Goal: Find contact information: Find contact information

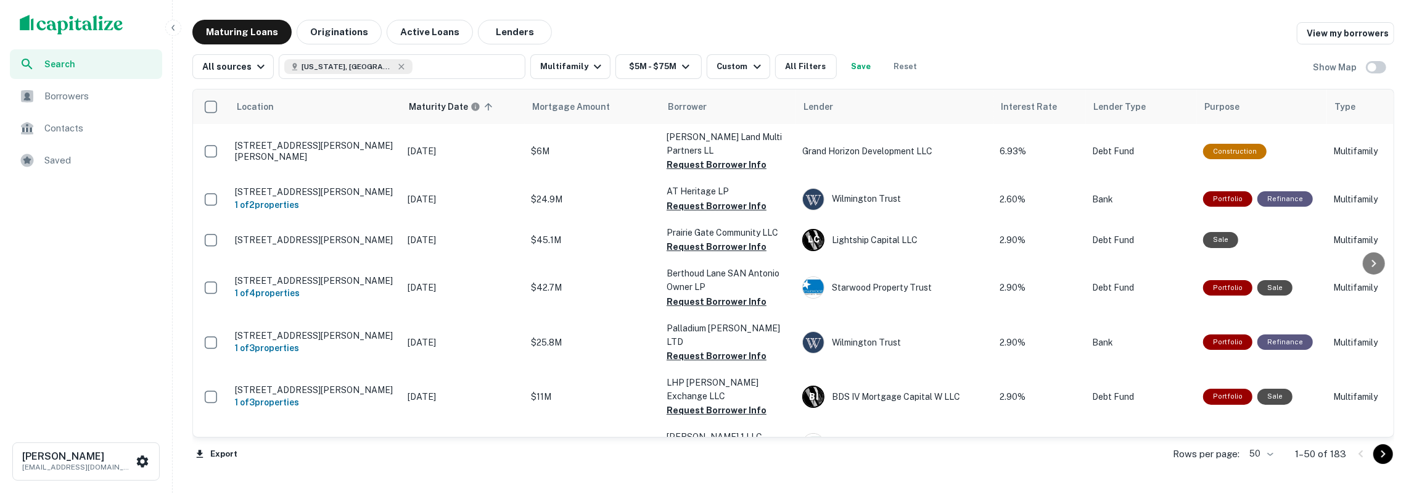
scroll to position [1312, 0]
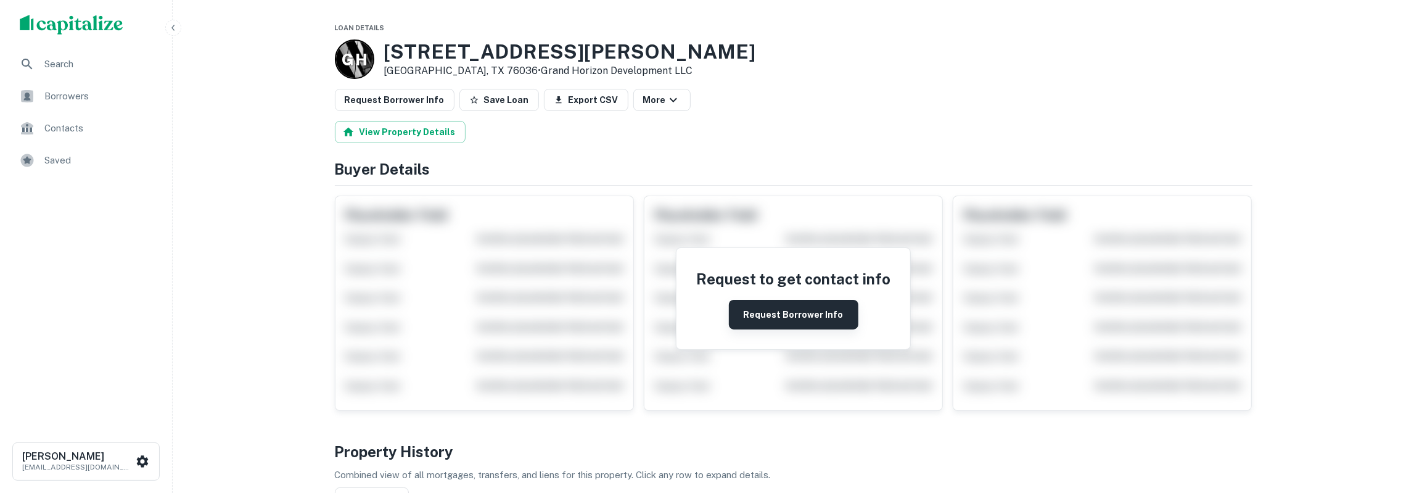
click at [765, 324] on button "Request Borrower Info" at bounding box center [793, 315] width 129 height 30
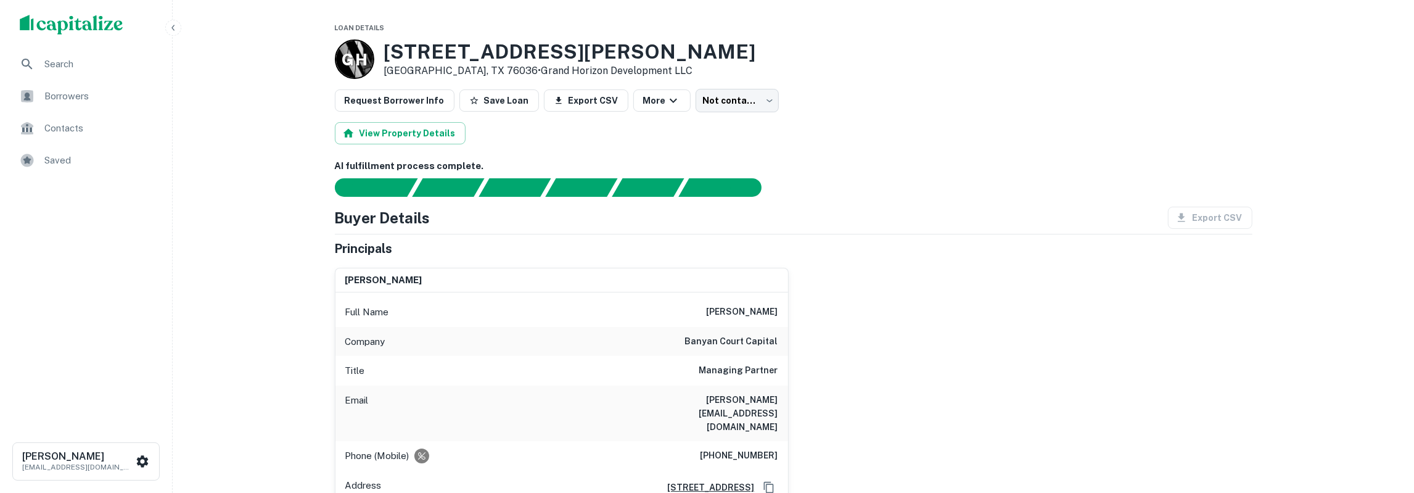
click at [756, 308] on h6 "farrukh azim" at bounding box center [742, 312] width 72 height 15
click at [758, 308] on h6 "farrukh azim" at bounding box center [742, 312] width 72 height 15
click at [704, 338] on h6 "banyan court capital" at bounding box center [731, 341] width 93 height 15
click at [705, 338] on h6 "banyan court capital" at bounding box center [731, 341] width 93 height 15
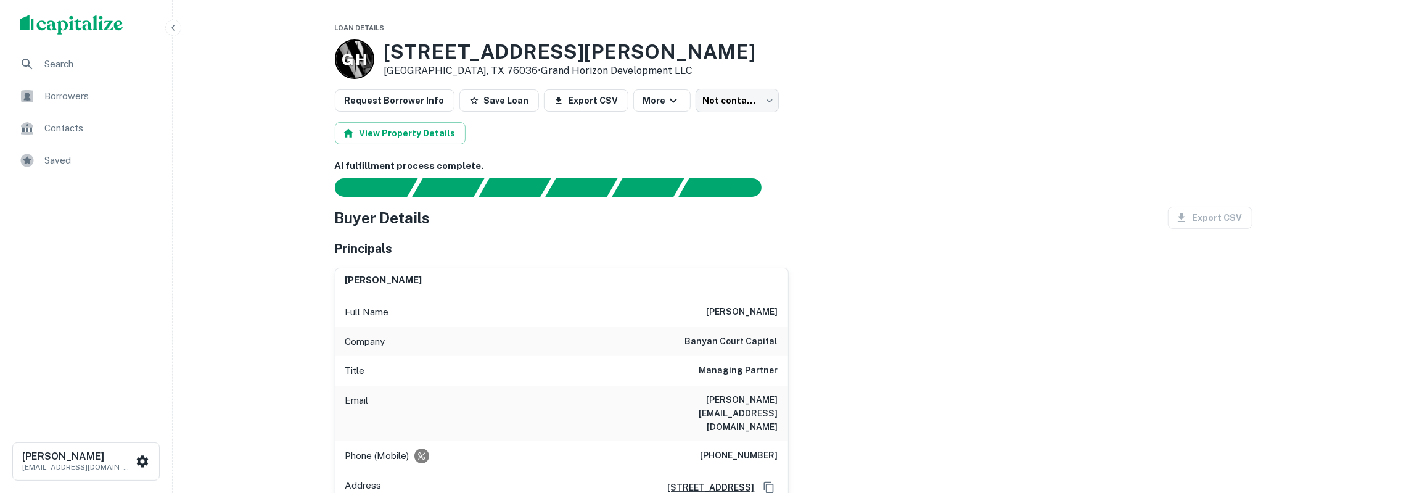
click at [705, 338] on h6 "banyan court capital" at bounding box center [731, 341] width 93 height 15
click at [716, 396] on h6 "farrukh@banyancourtcapital.com" at bounding box center [704, 413] width 148 height 41
click at [718, 396] on h6 "farrukh@banyancourtcapital.com" at bounding box center [704, 413] width 148 height 41
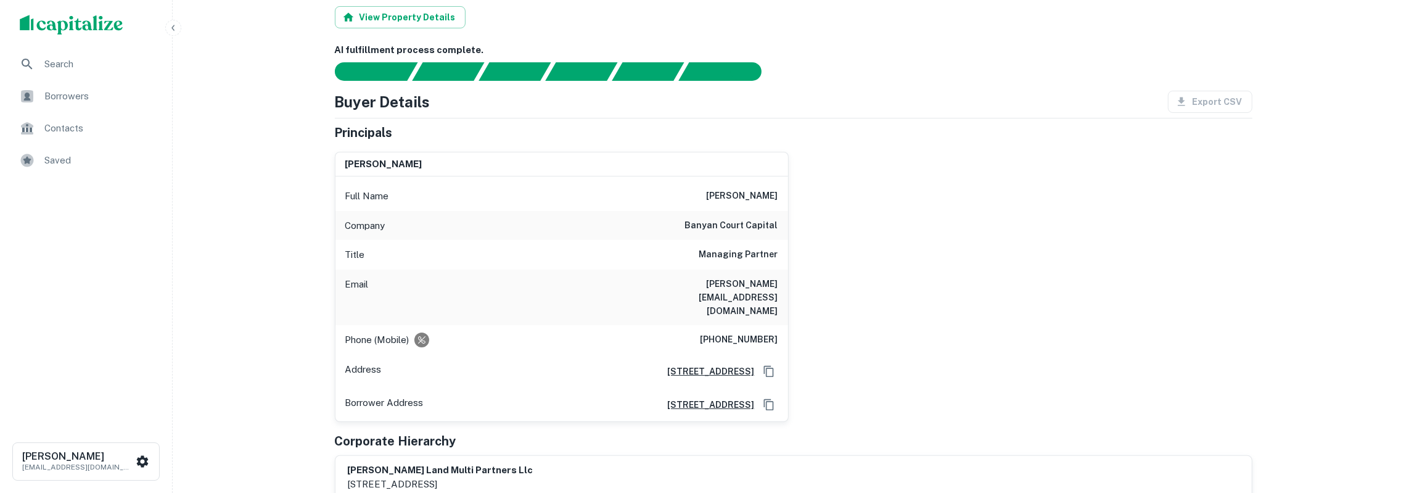
scroll to position [128, 0]
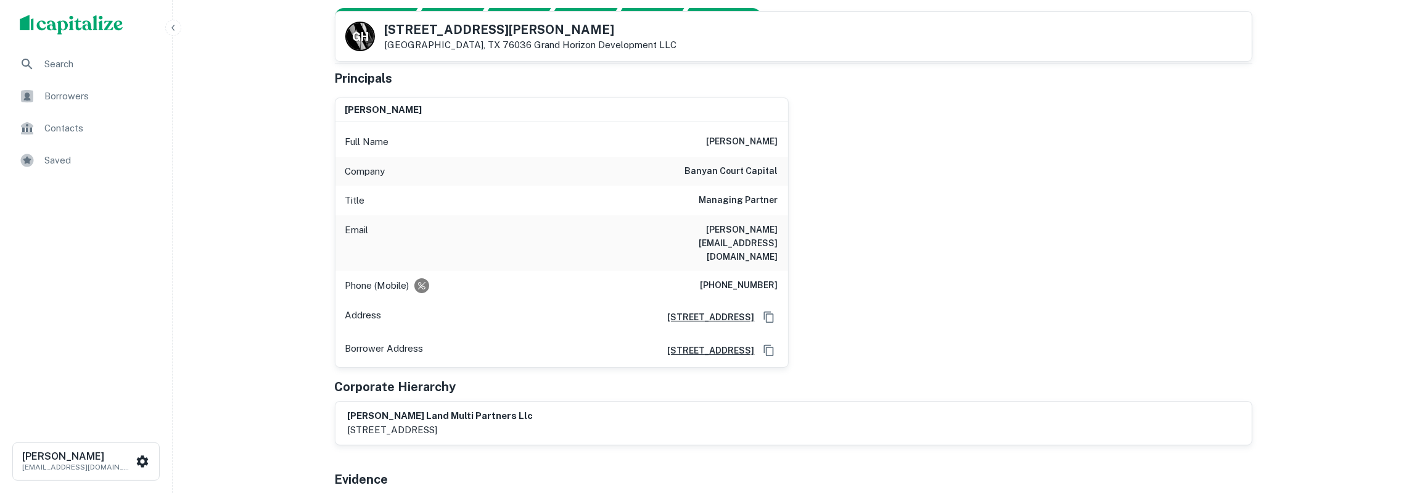
click at [753, 278] on h6 "(817) 715-3613" at bounding box center [739, 285] width 78 height 15
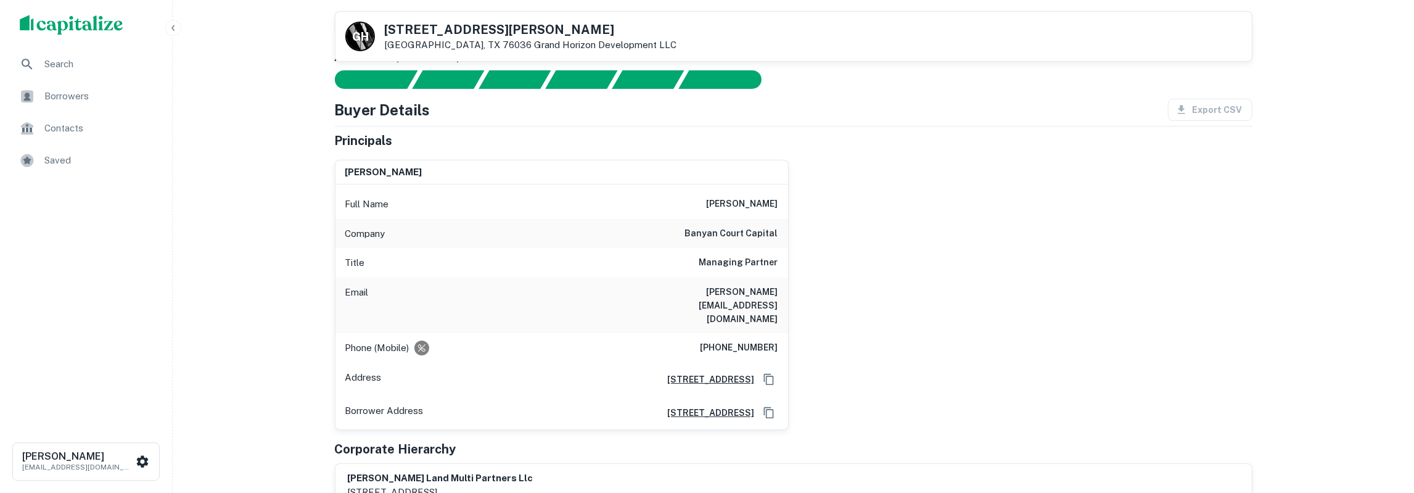
scroll to position [0, 0]
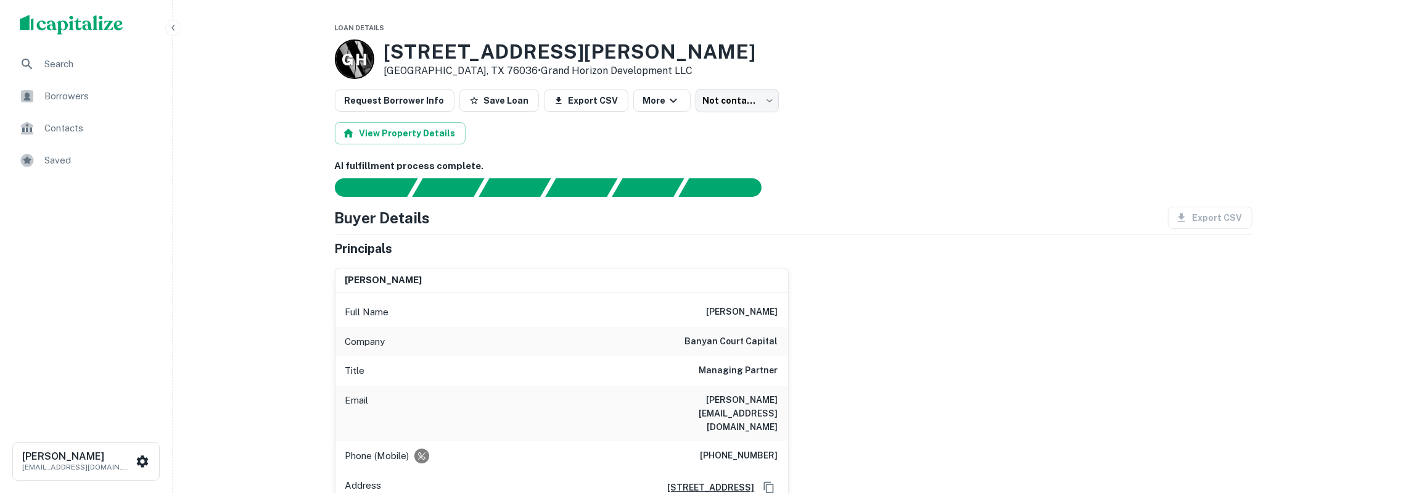
click at [732, 369] on h6 "Managing Partner" at bounding box center [738, 370] width 79 height 15
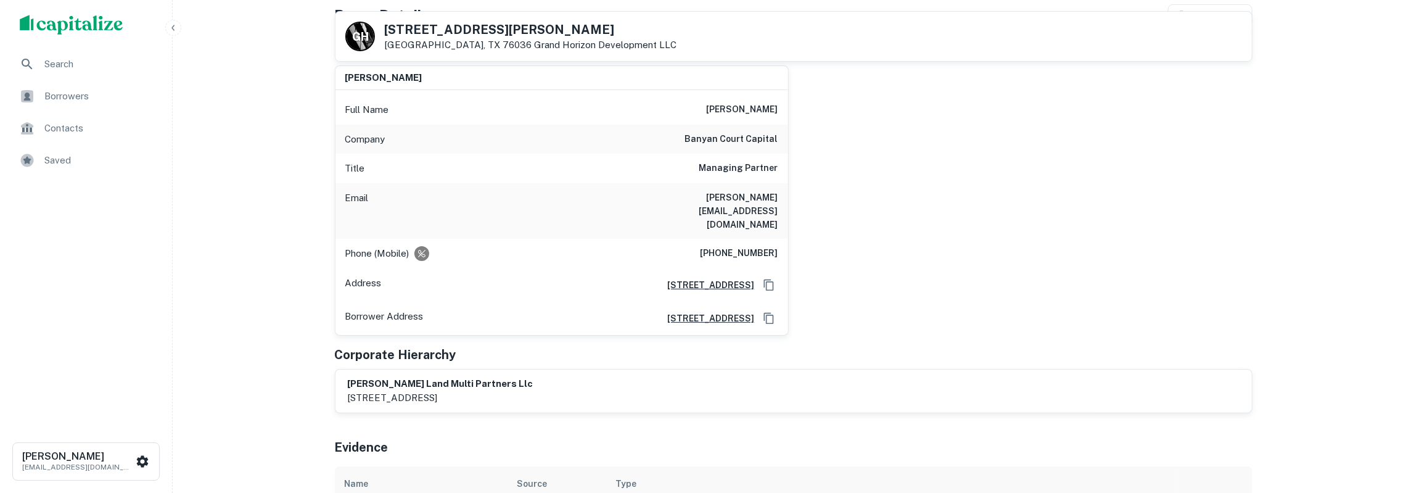
scroll to position [128, 0]
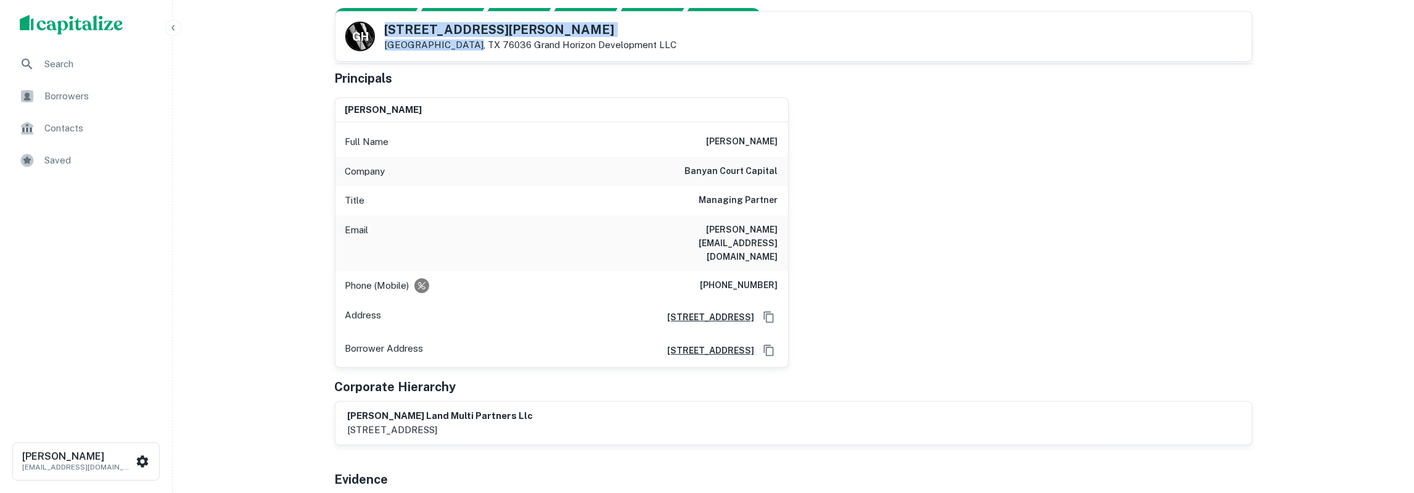
drag, startPoint x: 385, startPoint y: 31, endPoint x: 465, endPoint y: 44, distance: 81.8
click at [465, 44] on div "1400 S Crowley Rd Crowley, TX 76036 Grand Horizon Development LLC" at bounding box center [531, 36] width 292 height 27
drag, startPoint x: 461, startPoint y: 31, endPoint x: 439, endPoint y: 30, distance: 21.7
click at [458, 29] on h5 "1400 S Crowley Rd" at bounding box center [531, 29] width 292 height 12
drag, startPoint x: 388, startPoint y: 31, endPoint x: 637, endPoint y: 45, distance: 249.5
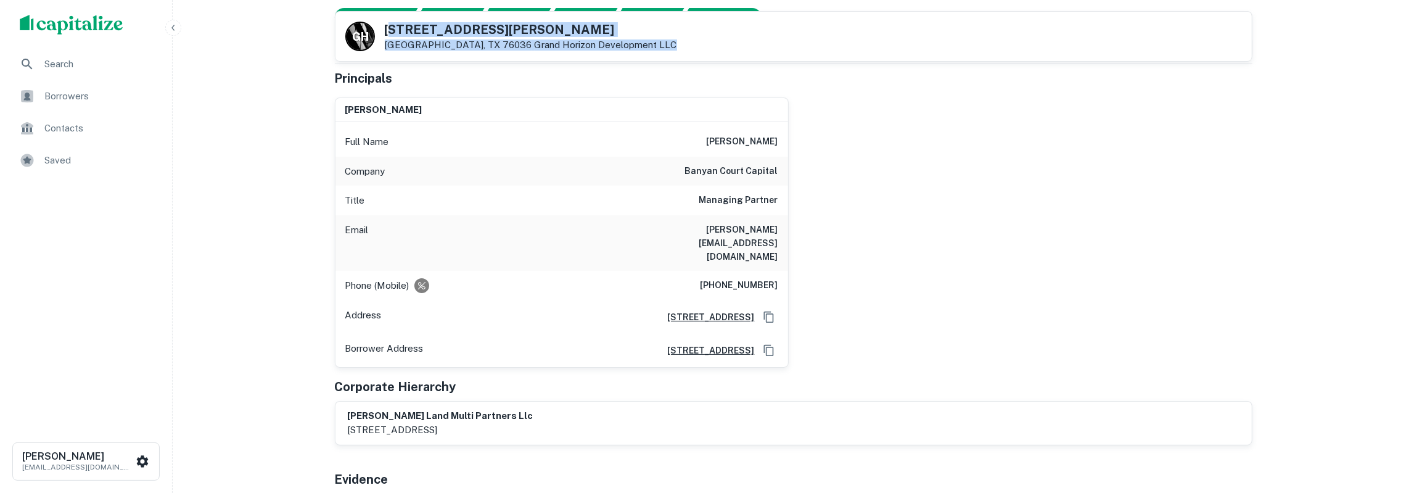
click at [637, 45] on div "G H 1400 S Crowley Rd Crowley, TX 76036 Grand Horizon Development LLC" at bounding box center [793, 36] width 916 height 49
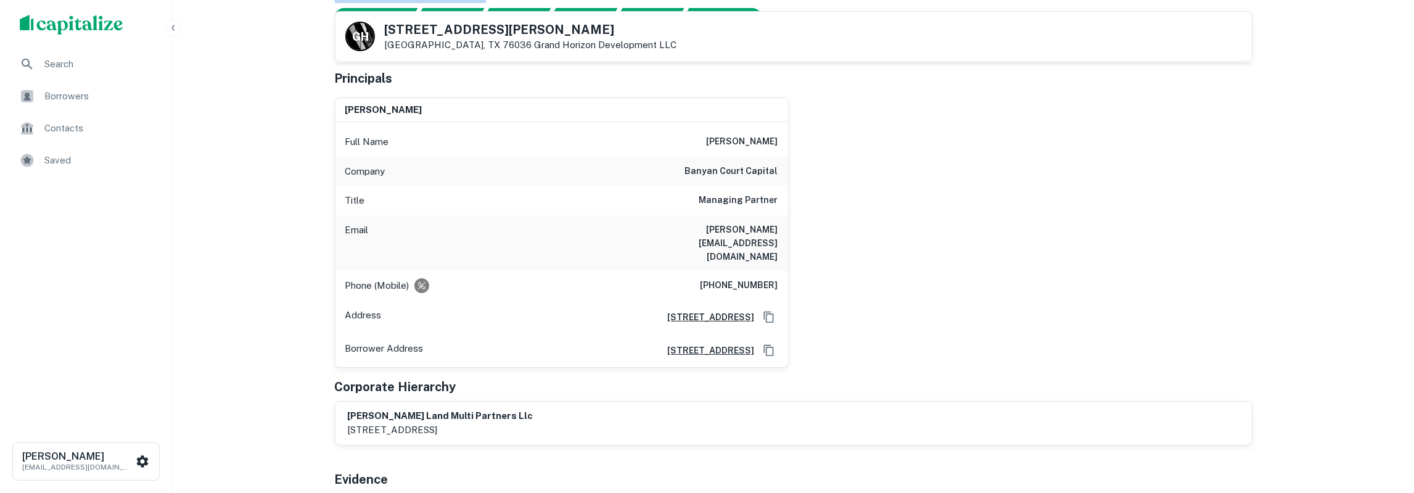
drag, startPoint x: 387, startPoint y: 28, endPoint x: 642, endPoint y: 62, distance: 258.0
click at [642, 62] on div "G H 1400 S Crowley Rd Crowley, TX 76036 Grand Horizon Development LLC" at bounding box center [793, 36] width 917 height 51
copy div "AI fulfillment process complete. Buyer Details"
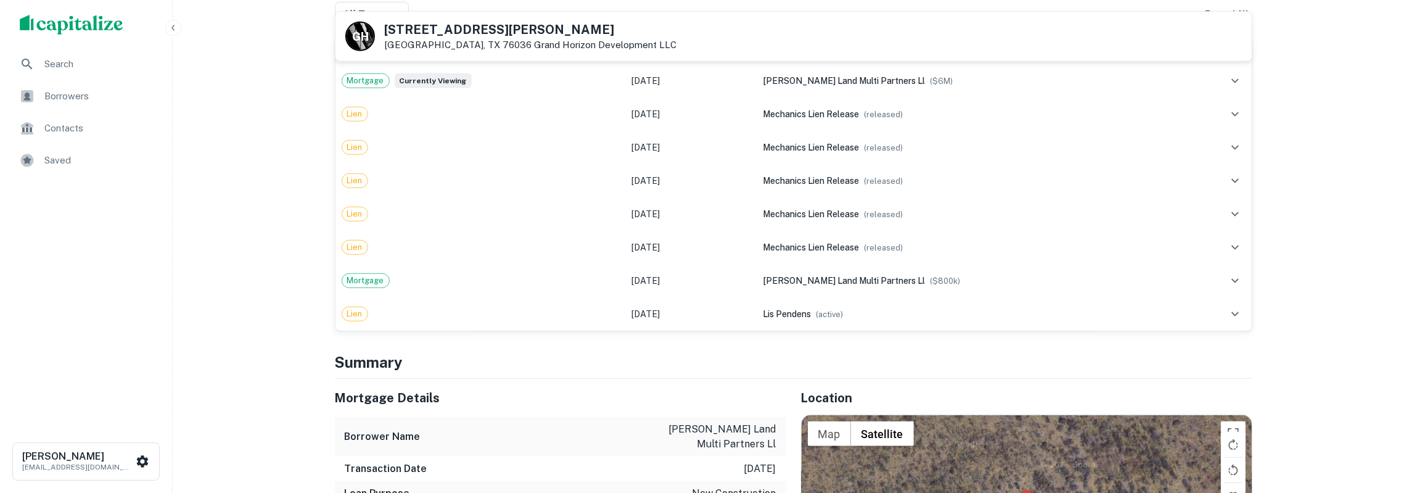
scroll to position [1026, 0]
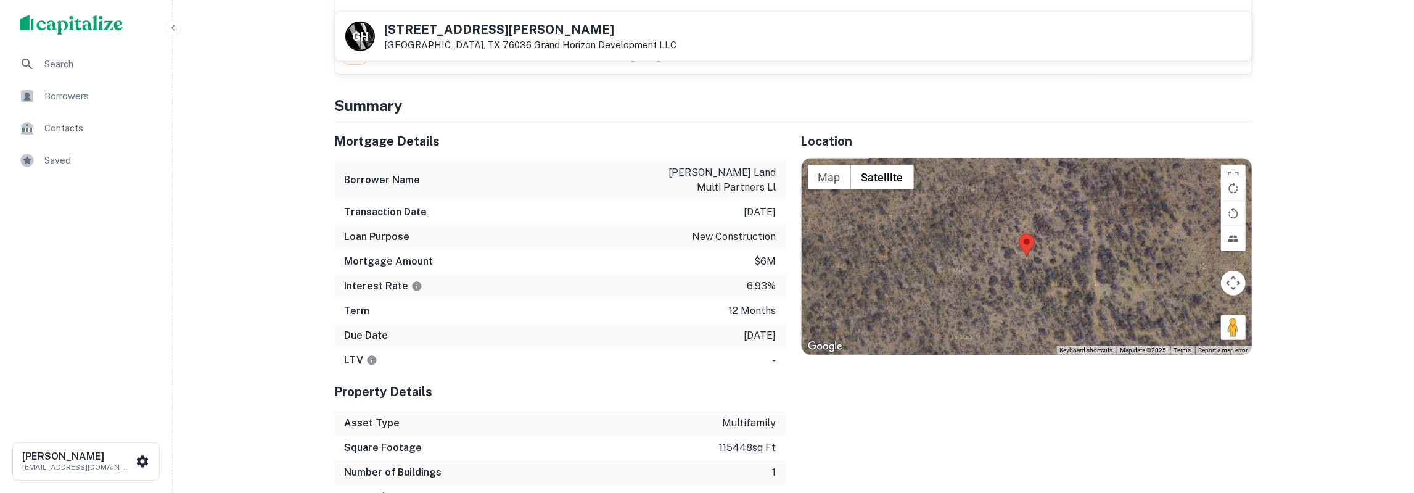
drag, startPoint x: 340, startPoint y: 114, endPoint x: 775, endPoint y: 304, distance: 474.9
click at [775, 304] on div "Mortgage Details Borrower Name crowley land multi partners ll Transaction Date …" at bounding box center [560, 247] width 451 height 250
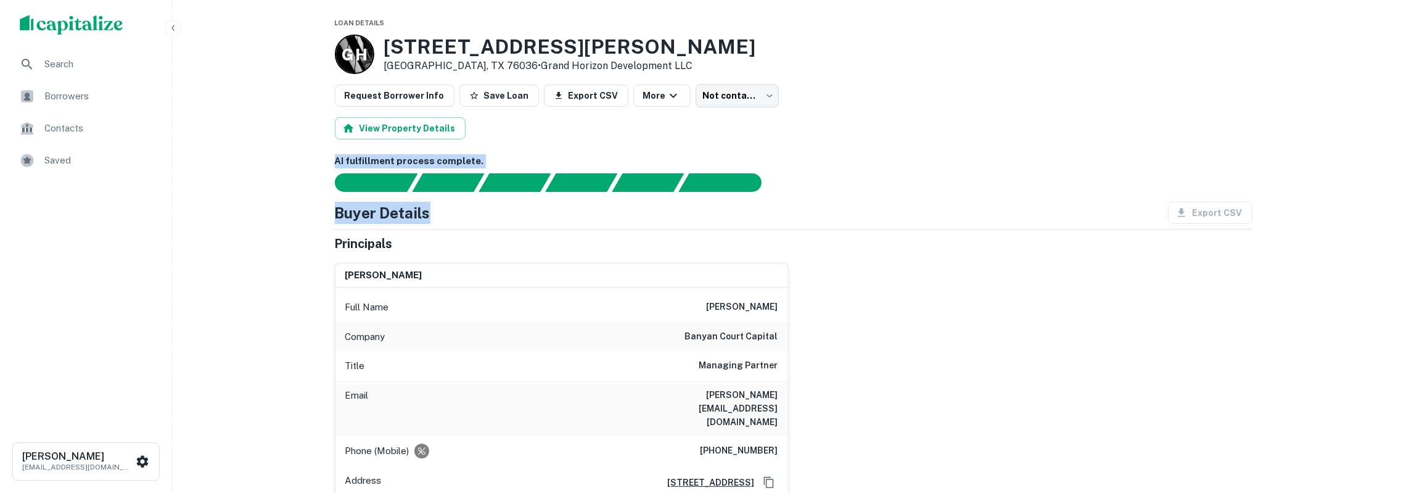
scroll to position [0, 0]
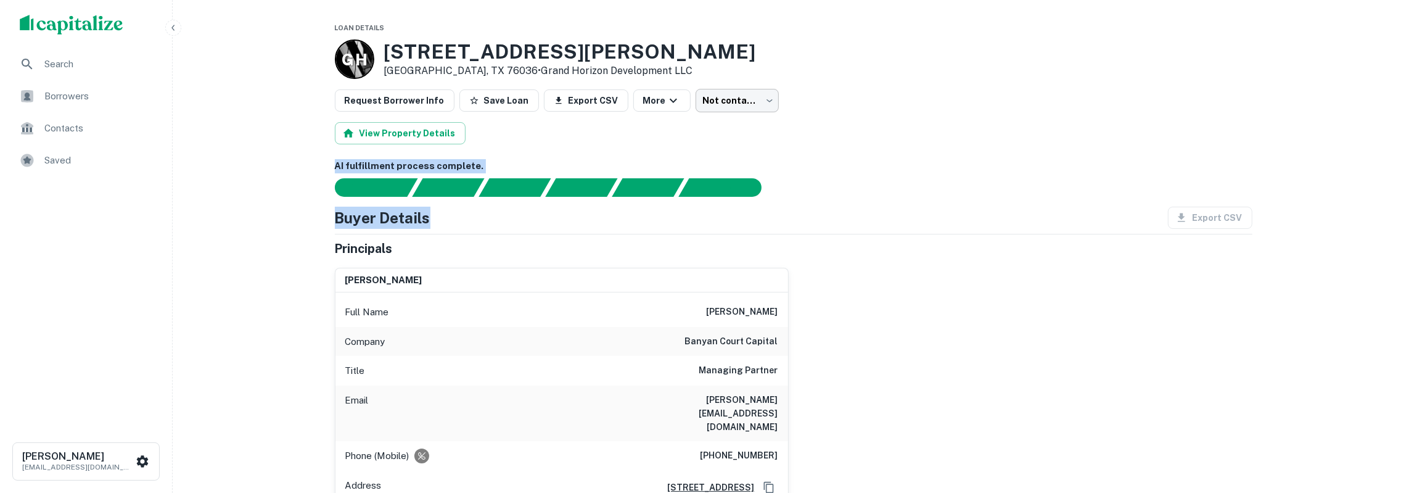
click at [733, 100] on body "Search Borrowers Contacts Saved Tony Talamas ttalamas@basisinvgroup.com Loan De…" at bounding box center [707, 246] width 1414 height 493
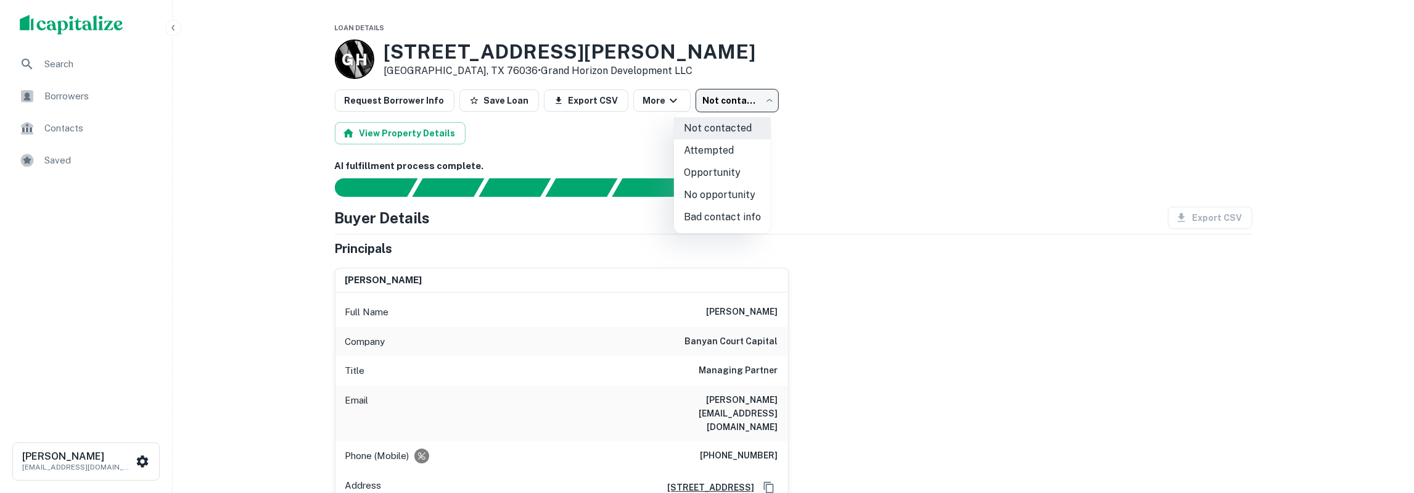
click at [731, 145] on li "Attempted" at bounding box center [722, 150] width 97 height 22
type input "*********"
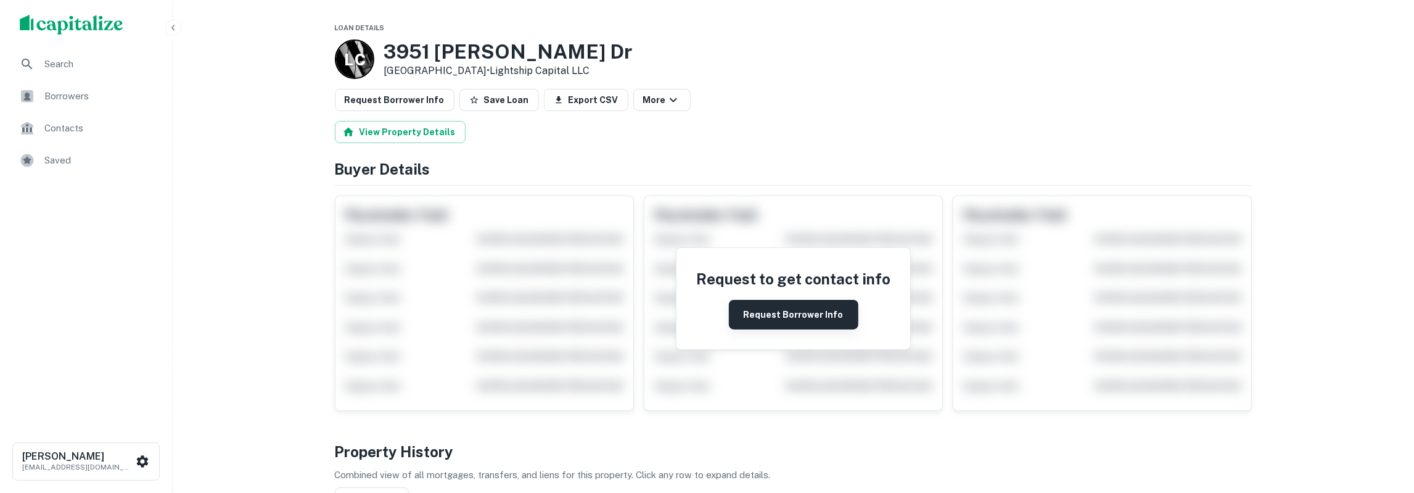
click at [754, 304] on button "Request Borrower Info" at bounding box center [793, 315] width 129 height 30
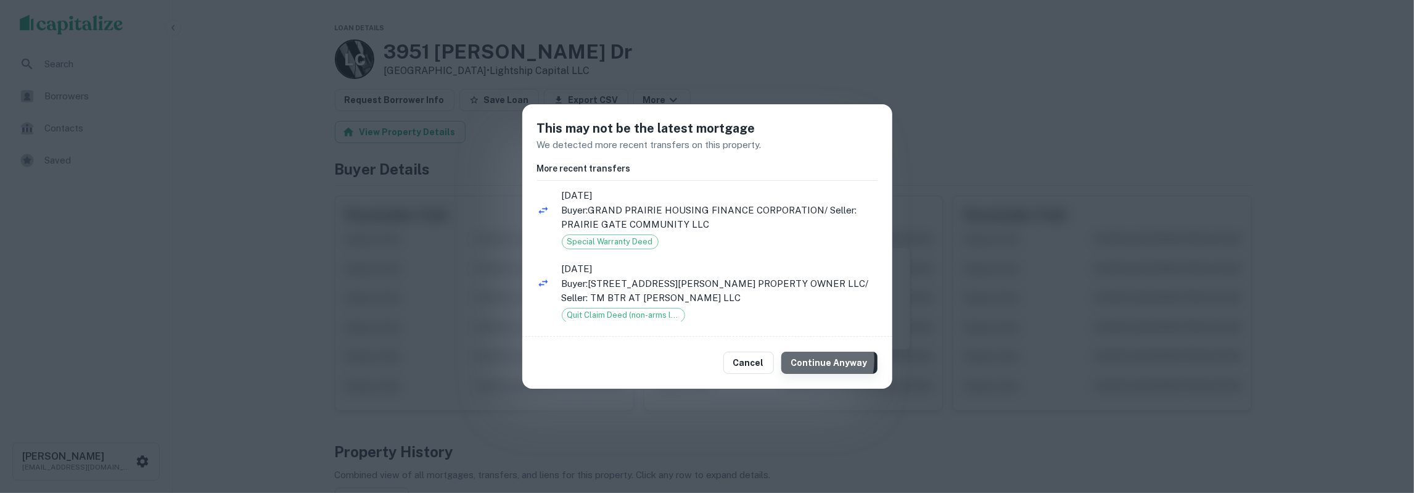
click at [803, 359] on button "Continue Anyway" at bounding box center [829, 362] width 96 height 22
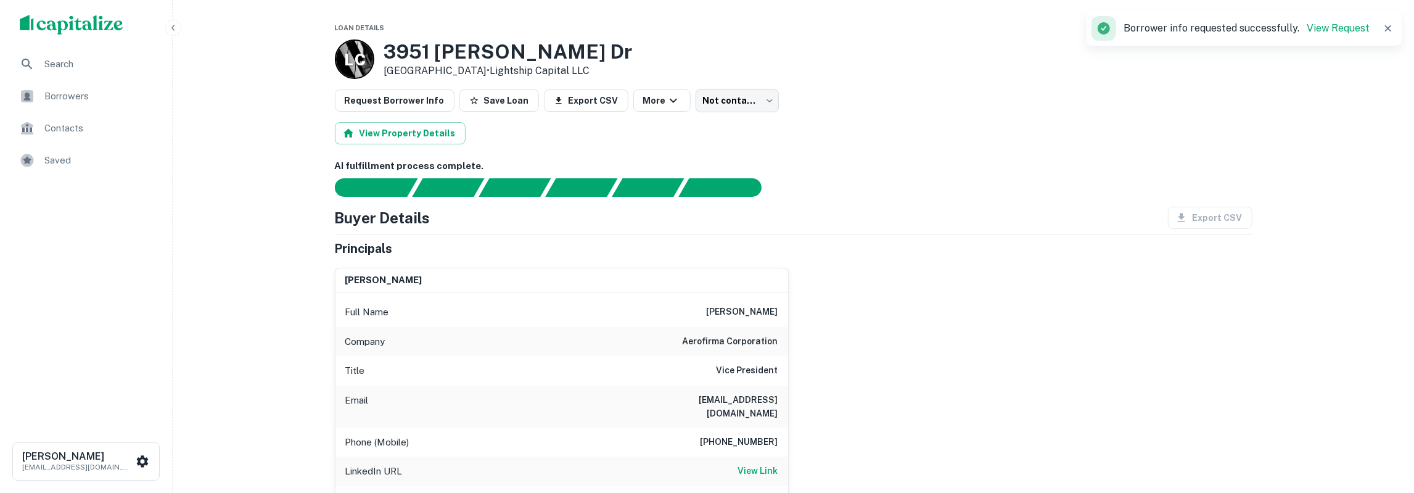
click at [749, 305] on h6 "[PERSON_NAME]" at bounding box center [742, 312] width 72 height 15
click at [749, 306] on h6 "[PERSON_NAME]" at bounding box center [742, 312] width 72 height 15
click at [745, 311] on h6 "[PERSON_NAME]" at bounding box center [742, 312] width 72 height 15
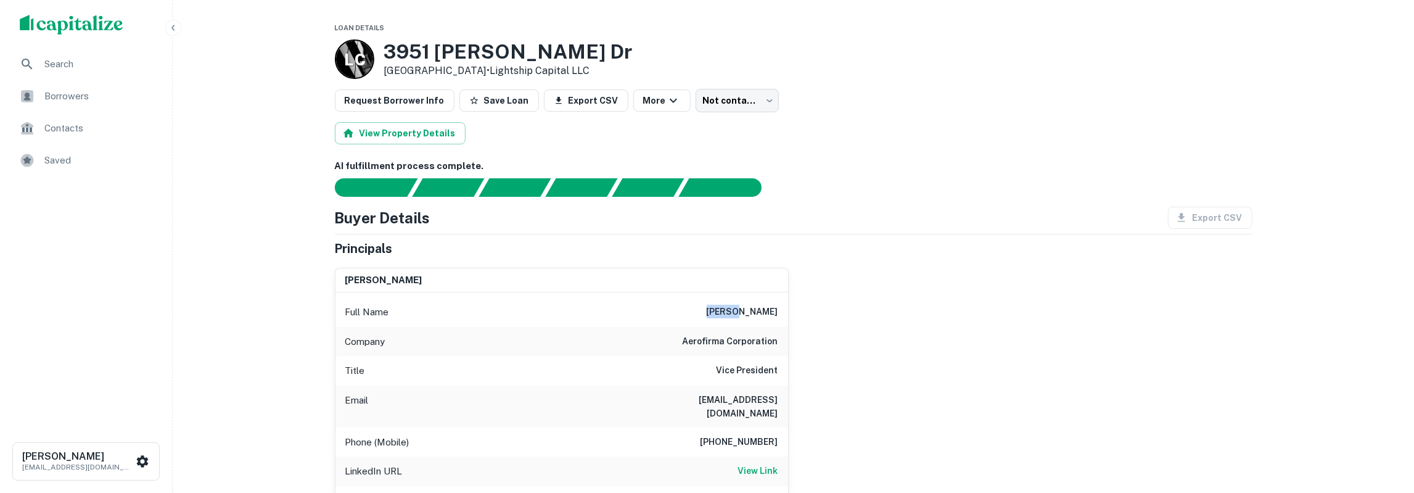
click at [745, 311] on h6 "[PERSON_NAME]" at bounding box center [742, 312] width 72 height 15
click at [735, 403] on h6 "[EMAIL_ADDRESS][DOMAIN_NAME]" at bounding box center [704, 406] width 148 height 27
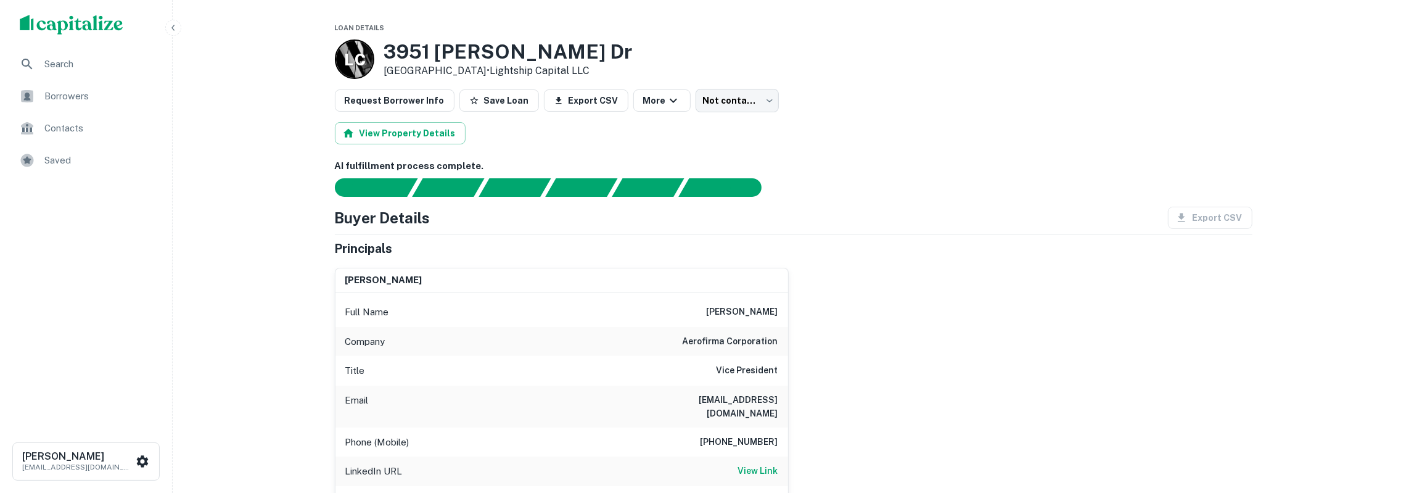
click at [728, 341] on h6 "aerofirma corporation" at bounding box center [730, 341] width 96 height 15
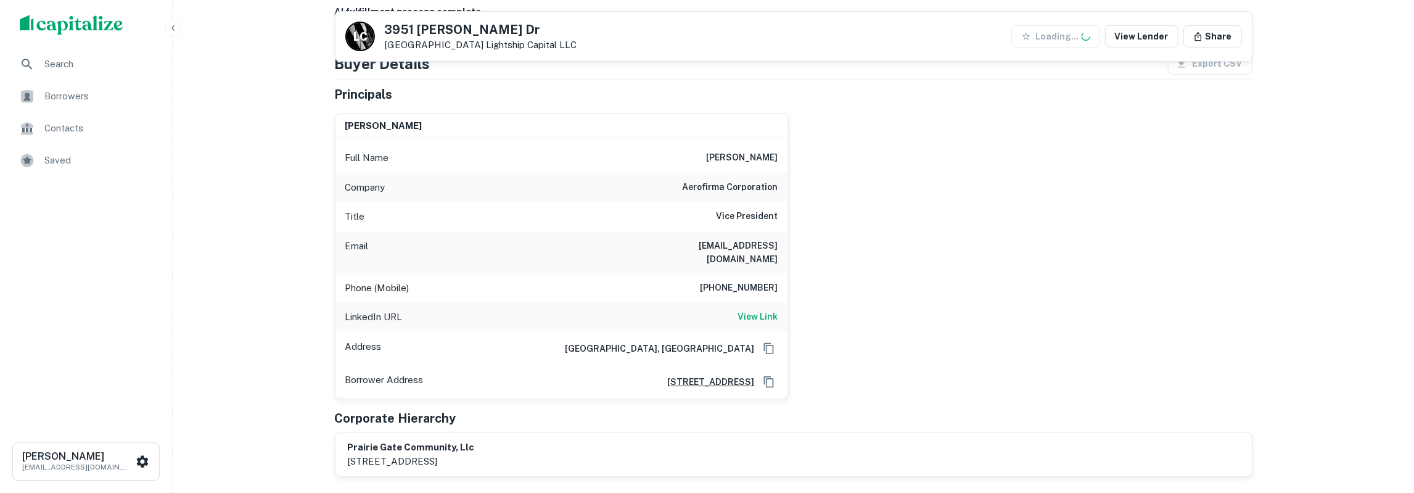
scroll to position [128, 0]
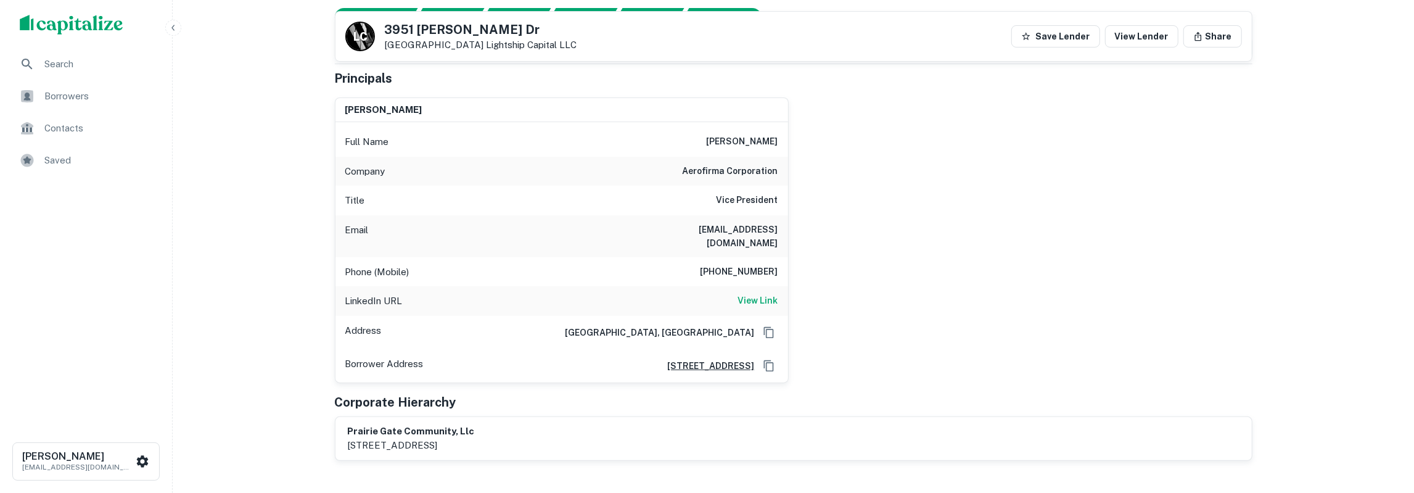
click at [753, 264] on h6 "[PHONE_NUMBER]" at bounding box center [739, 271] width 78 height 15
click at [732, 200] on h6 "Vice President" at bounding box center [747, 200] width 62 height 15
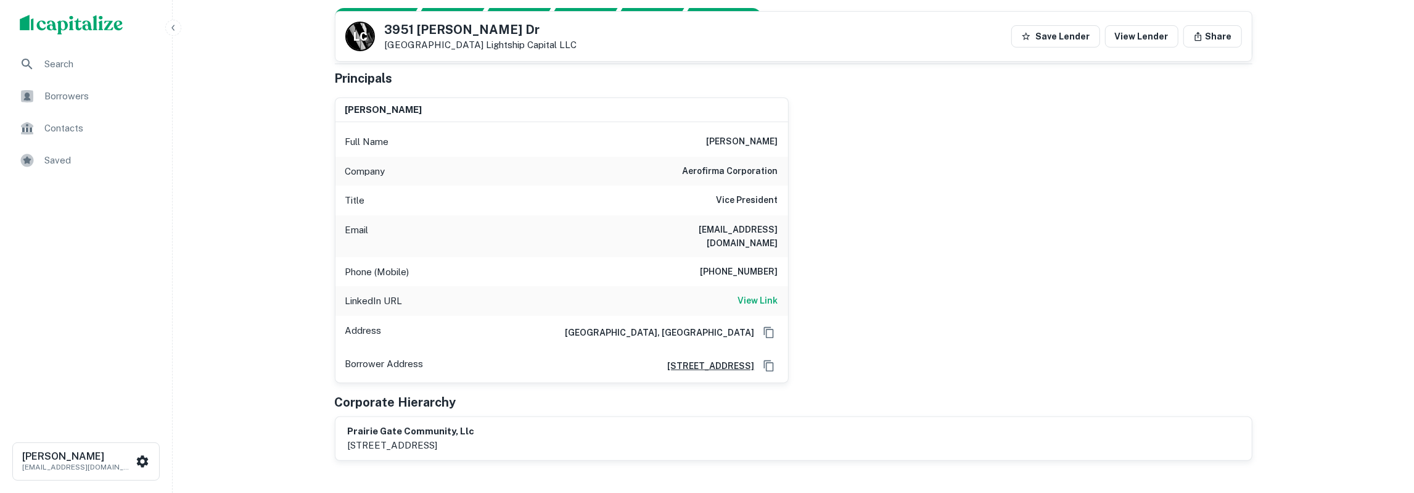
click at [732, 200] on h6 "Vice President" at bounding box center [747, 200] width 62 height 15
drag, startPoint x: 687, startPoint y: 322, endPoint x: 737, endPoint y: 321, distance: 49.4
click at [737, 326] on h6 "[GEOGRAPHIC_DATA], [GEOGRAPHIC_DATA]" at bounding box center [654, 333] width 199 height 14
copy h6 "[GEOGRAPHIC_DATA]"
drag, startPoint x: 387, startPoint y: 29, endPoint x: 486, endPoint y: 47, distance: 101.6
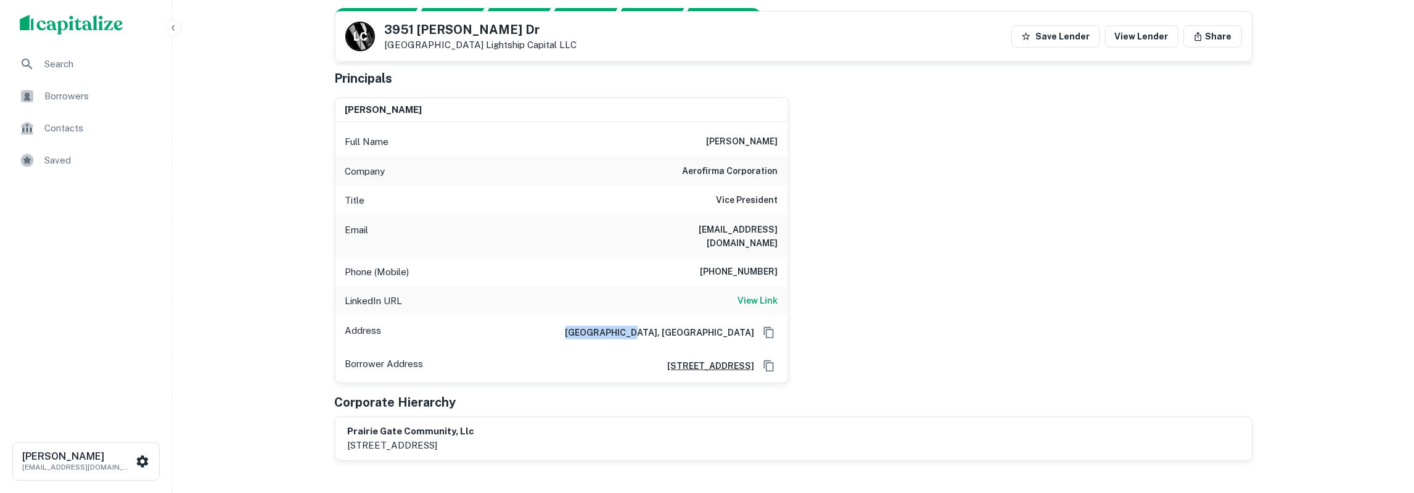
click at [486, 47] on div "[STREET_ADDRESS][PERSON_NAME] Lightship Capital LLC" at bounding box center [481, 36] width 192 height 27
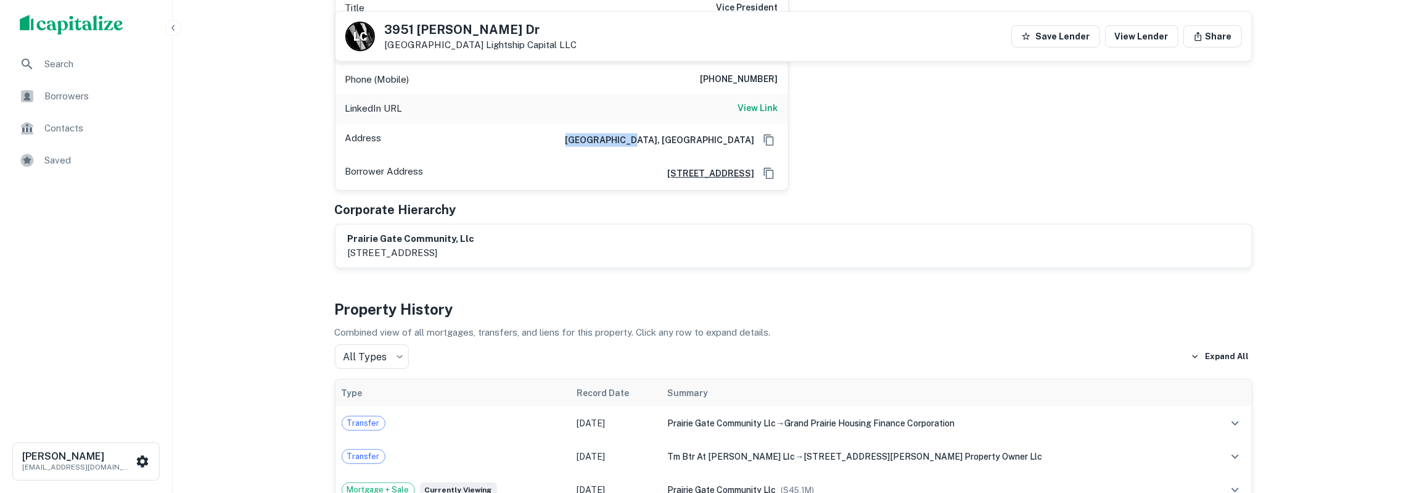
click at [394, 28] on h5 "3951 [PERSON_NAME] Dr" at bounding box center [481, 29] width 192 height 12
drag, startPoint x: 387, startPoint y: 28, endPoint x: 606, endPoint y: 59, distance: 221.0
click at [606, 59] on div "L C [STREET_ADDRESS][PERSON_NAME] Lightship Capital LLC Save Lender View Lender…" at bounding box center [793, 36] width 916 height 49
copy div "[STREET_ADDRESS][PERSON_NAME] Lightship Capital LLC"
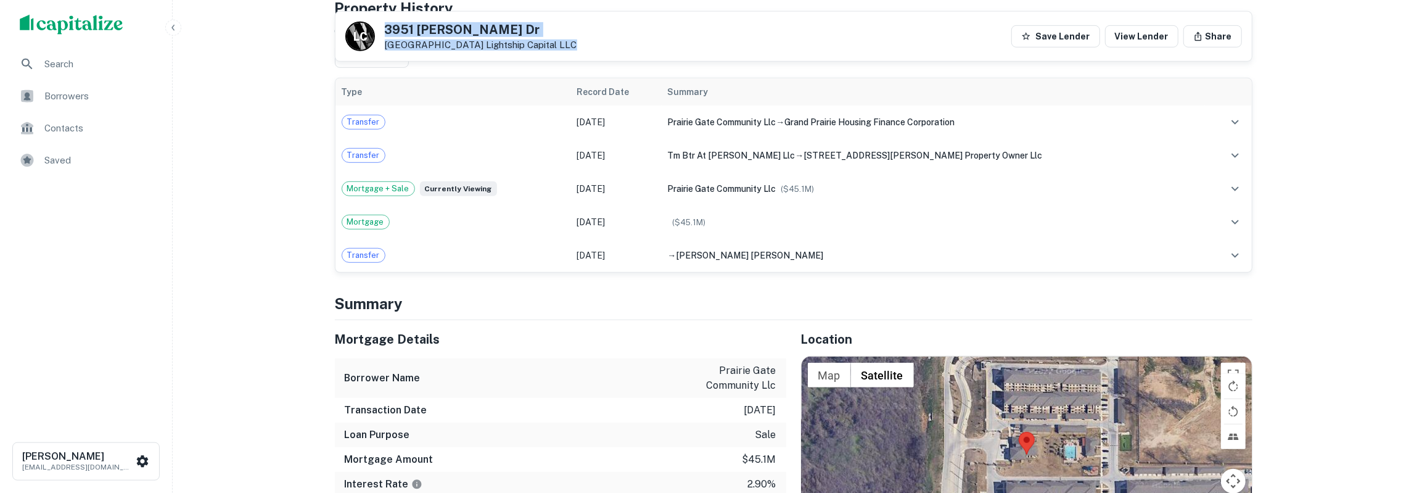
scroll to position [705, 0]
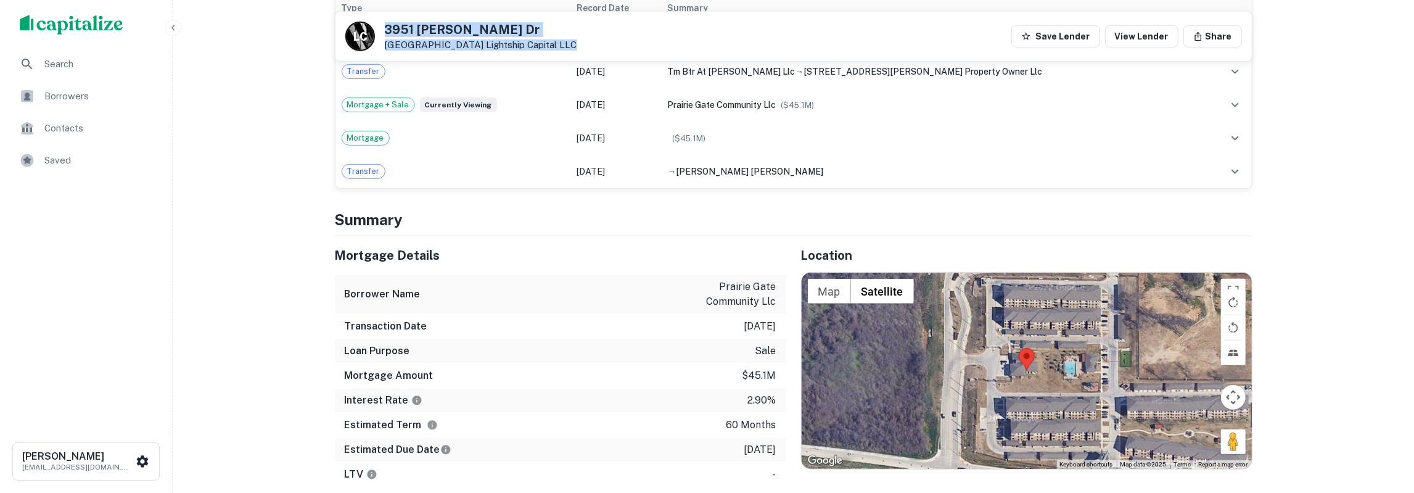
drag, startPoint x: 342, startPoint y: 242, endPoint x: 781, endPoint y: 426, distance: 475.8
click at [781, 426] on div "Mortgage Details Borrower Name prairie gate community llc Transaction Date [DAT…" at bounding box center [560, 361] width 451 height 250
copy p "[DATE]"
